Goal: Ask a question

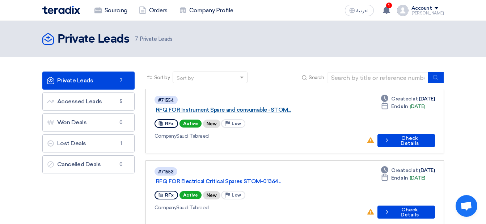
click at [217, 107] on link "RFQ FOR Instrument Spare and consumable -STOM..." at bounding box center [246, 110] width 181 height 7
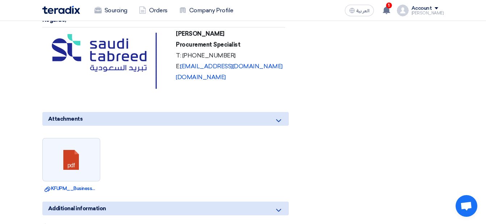
scroll to position [1190, 0]
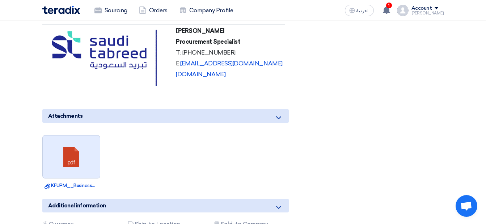
click at [73, 136] on link at bounding box center [72, 157] width 58 height 43
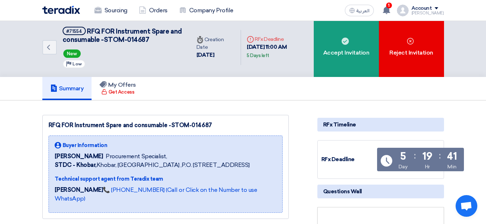
scroll to position [0, 0]
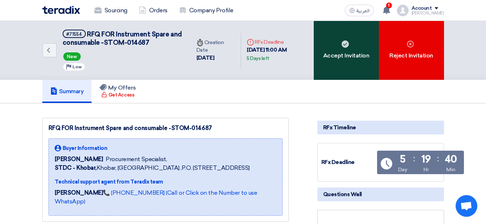
click at [339, 50] on div "Accept Invitation" at bounding box center [346, 50] width 65 height 59
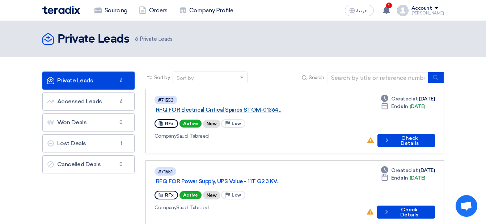
click at [187, 107] on link "RFQ FOR Electrical Critical Spares STOM-01364..." at bounding box center [246, 110] width 181 height 7
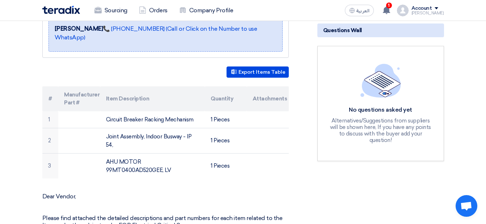
scroll to position [172, 0]
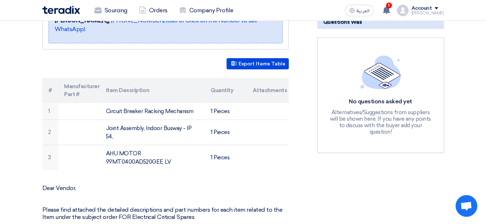
click at [393, 98] on div "No questions asked yet" at bounding box center [381, 102] width 106 height 8
click at [385, 21] on h5 "Questions Wall" at bounding box center [380, 22] width 127 height 14
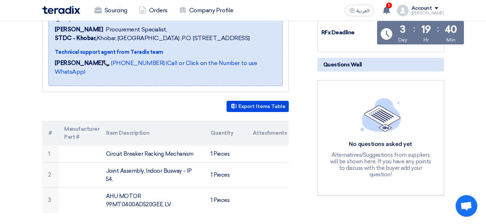
scroll to position [126, 0]
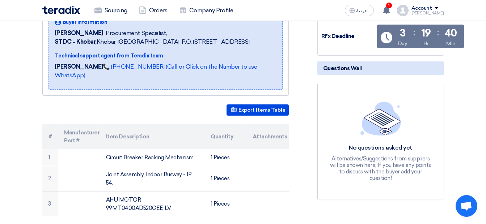
click at [391, 71] on h5 "Questions Wall" at bounding box center [380, 68] width 127 height 14
drag, startPoint x: 391, startPoint y: 71, endPoint x: 472, endPoint y: 103, distance: 87.5
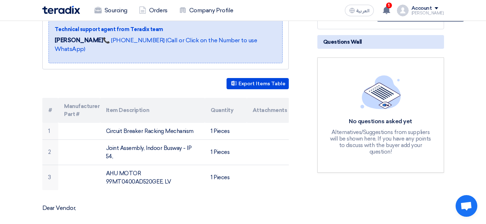
scroll to position [0, 0]
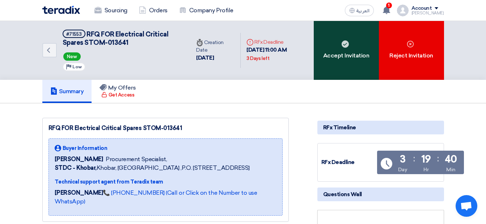
click at [357, 31] on div "Accept Invitation" at bounding box center [346, 50] width 65 height 59
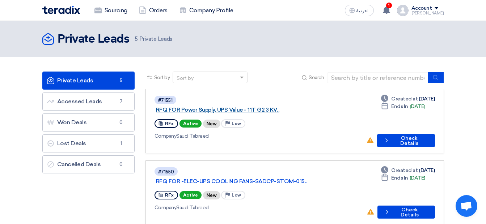
click at [212, 107] on link "RFQ FOR Power Supply, UPS Value - 11T G2 3 KV..." at bounding box center [246, 110] width 181 height 7
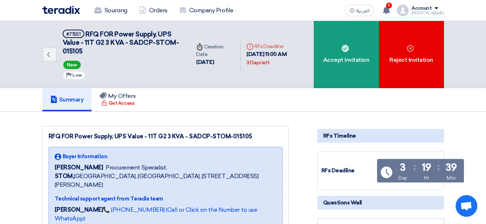
click at [227, 103] on div "Summary My Offers Get Access" at bounding box center [242, 99] width 401 height 23
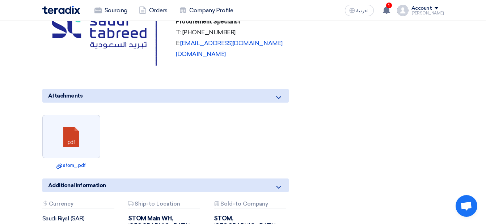
scroll to position [550, 0]
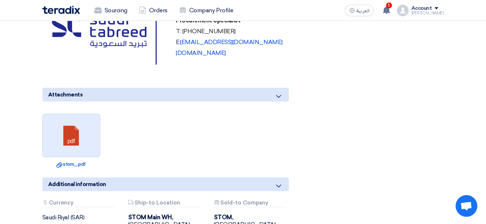
click at [74, 129] on link at bounding box center [72, 135] width 58 height 43
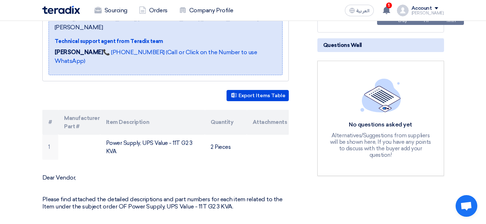
scroll to position [0, 0]
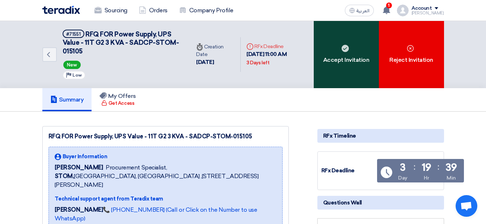
click at [348, 53] on div "Accept Invitation" at bounding box center [346, 54] width 65 height 67
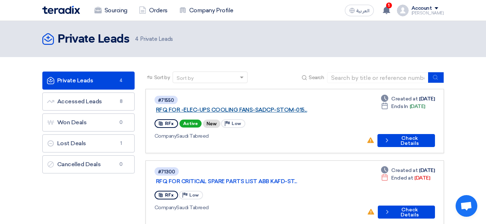
click at [261, 107] on link "RFQ FOR -ELEC-UPS COOLING FANS-SADCP-STOM-015..." at bounding box center [246, 110] width 181 height 7
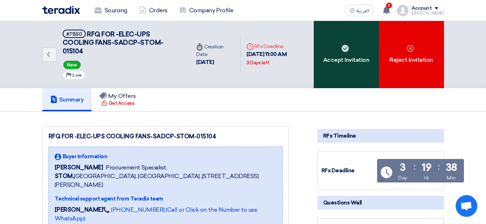
click at [336, 60] on div "Accept Invitation" at bounding box center [346, 54] width 65 height 67
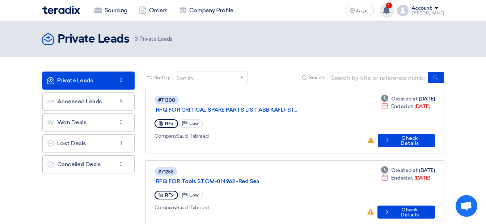
click at [390, 6] on icon at bounding box center [386, 10] width 8 height 8
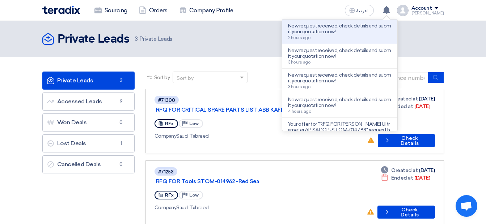
click at [427, 33] on div "Private Leads Private Leads 3 Private Leads" at bounding box center [242, 39] width 401 height 14
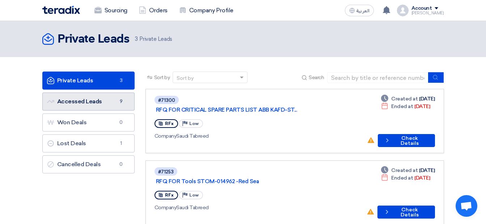
click at [112, 98] on link "Accessed Leads Accessed Leads 9" at bounding box center [88, 102] width 92 height 18
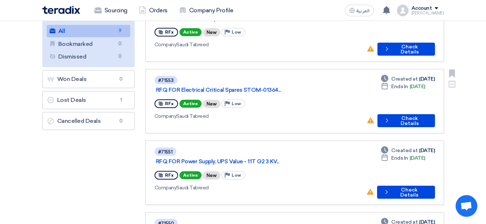
scroll to position [45, 0]
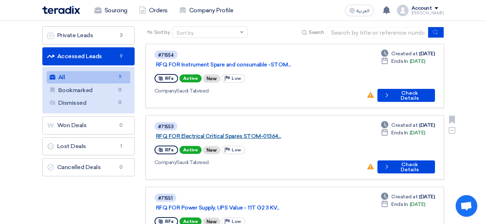
click at [254, 133] on link "RFQ FOR Electrical Critical Spares STOM-01364..." at bounding box center [246, 136] width 181 height 7
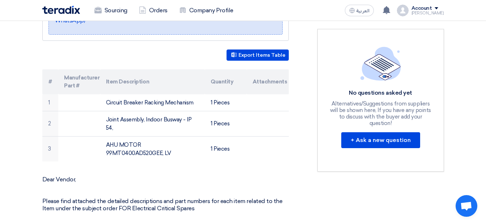
scroll to position [231, 0]
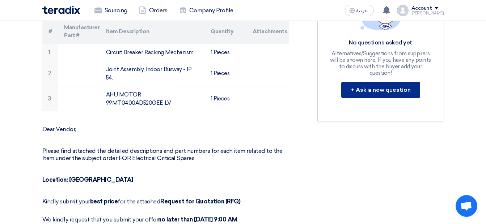
click at [359, 91] on button "+ Ask a new question" at bounding box center [380, 90] width 79 height 16
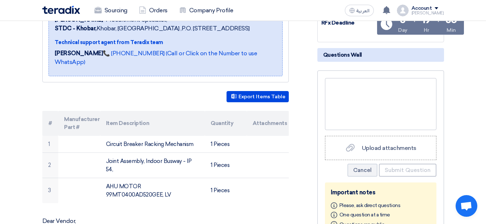
scroll to position [135, 0]
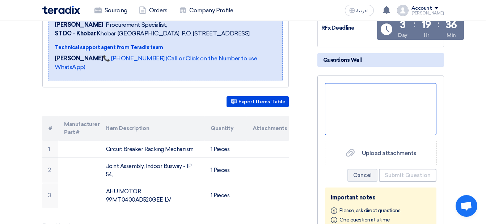
click at [336, 98] on div at bounding box center [380, 109] width 111 height 52
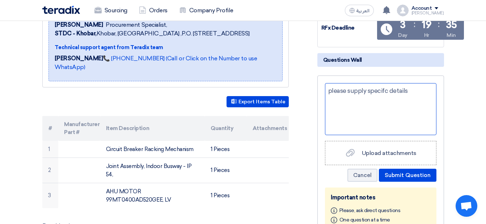
click at [418, 88] on div "please supply specifc details" at bounding box center [380, 109] width 111 height 52
click at [417, 92] on div "please supply specific details" at bounding box center [380, 109] width 111 height 52
click at [410, 90] on div "please supply specific details of the inquired" at bounding box center [380, 109] width 111 height 52
click at [408, 114] on div "please supply specific details (brand,pnetc)of the inquired" at bounding box center [380, 109] width 111 height 52
click at [401, 101] on div "please supply specific details (brand,pnetc)of the inquired" at bounding box center [380, 109] width 111 height 52
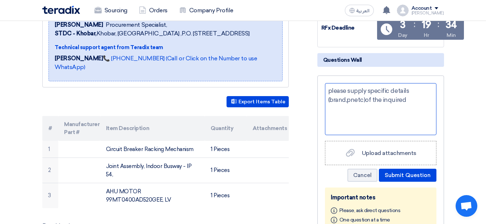
click at [348, 100] on div "please supply specific details (brand,pnetc)of the inquired" at bounding box center [380, 109] width 111 height 52
drag, startPoint x: 362, startPoint y: 98, endPoint x: 347, endPoint y: 101, distance: 15.8
click at [347, 101] on div "please supply specific details (brand,pnetc)of the inquired" at bounding box center [380, 109] width 111 height 52
click at [396, 98] on div "please supply specific details (brand,)of the inquired" at bounding box center [380, 109] width 111 height 52
drag, startPoint x: 396, startPoint y: 98, endPoint x: 331, endPoint y: 101, distance: 64.8
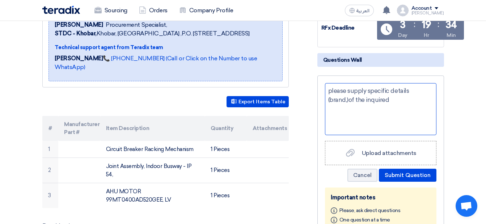
click at [331, 101] on div "please supply specific details (brand,)of the inquired" at bounding box center [380, 109] width 111 height 52
click at [380, 100] on div "please supply specific details like brand part number of the inquired items" at bounding box center [380, 109] width 111 height 52
click at [332, 91] on div "please supply specific details like brand part number etc of the inquired items" at bounding box center [380, 109] width 111 height 52
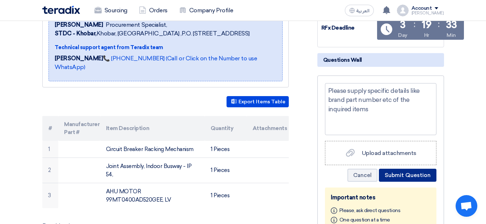
click at [402, 176] on button "Submit Question" at bounding box center [407, 175] width 57 height 13
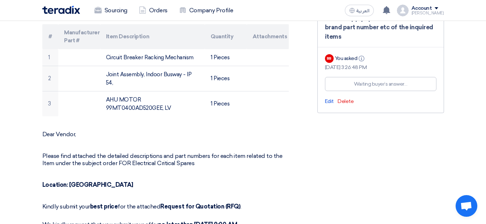
scroll to position [0, 0]
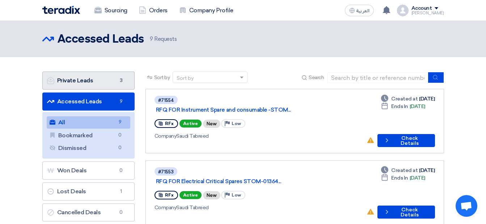
click at [107, 82] on link "Private Leads Private Leads 3" at bounding box center [88, 81] width 92 height 18
